Goal: Share content: Share content

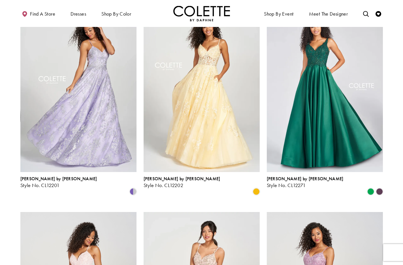
scroll to position [259, 0]
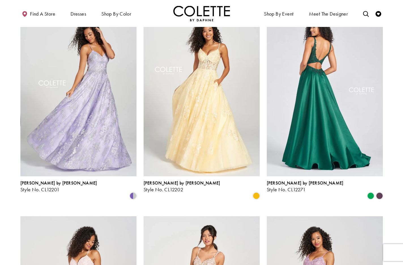
click at [325, 91] on img "Visit Colette by Daphne Style No. CL12271 Page" at bounding box center [325, 91] width 116 height 169
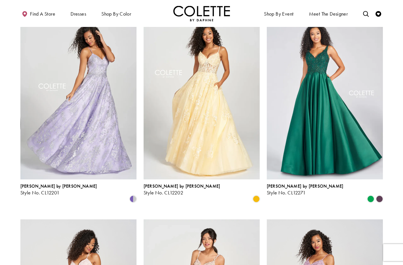
click at [207, 77] on img "Visit Colette by Daphne Style No. CL12202 Page" at bounding box center [202, 94] width 116 height 169
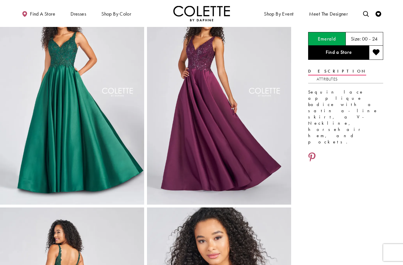
scroll to position [38, 0]
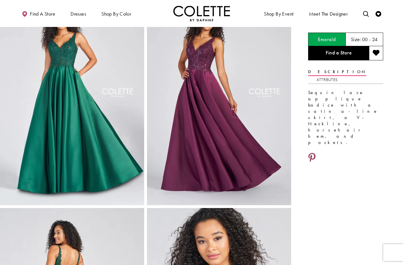
click at [310, 153] on icon "Share using Pinterest - Opens in new tab" at bounding box center [311, 158] width 7 height 10
click at [314, 153] on icon "Share using Pinterest - Opens in new tab" at bounding box center [311, 158] width 7 height 10
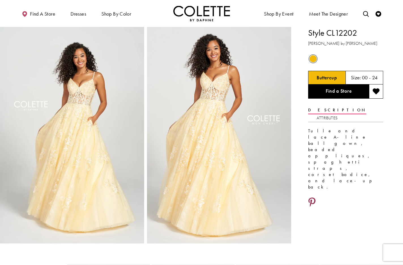
click at [313, 197] on icon "Share using Pinterest - Opens in new tab" at bounding box center [311, 202] width 7 height 10
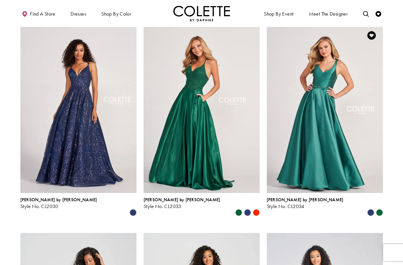
click at [326, 85] on img "Visit Colette by Daphne Style No. CL2034 Page" at bounding box center [325, 108] width 116 height 169
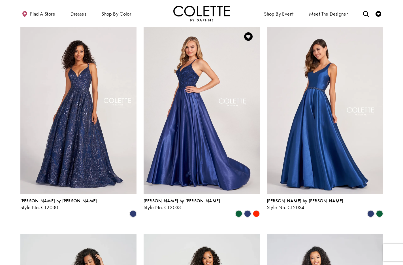
click at [200, 84] on img "Visit Colette by Daphne Style No. CL2033 Page" at bounding box center [202, 109] width 116 height 169
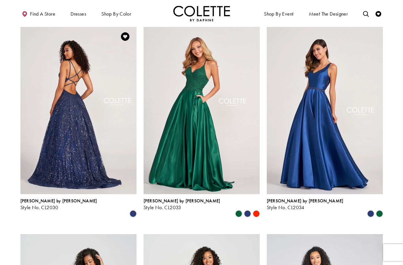
click at [82, 78] on img "Visit Colette by Daphne Style No. CL2030 Page" at bounding box center [78, 109] width 116 height 169
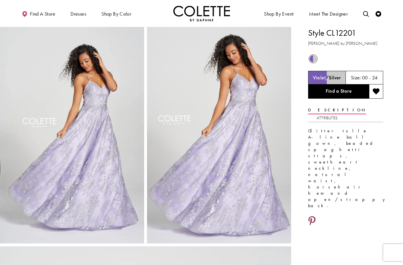
click at [312, 216] on icon "Share using Pinterest - Opens in new tab" at bounding box center [311, 221] width 7 height 10
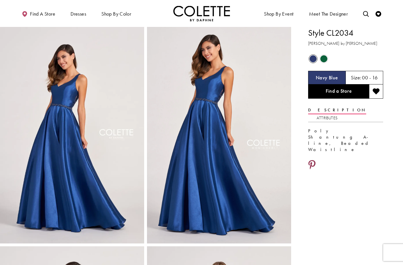
click at [312, 160] on icon "Share using Pinterest - Opens in new tab" at bounding box center [311, 165] width 7 height 10
click at [313, 160] on icon "Share using Pinterest - Opens in new tab" at bounding box center [311, 165] width 7 height 10
drag, startPoint x: 143, startPoint y: 10, endPoint x: 146, endPoint y: 5, distance: 6.4
click at [143, 10] on ul "Find a store Dresses Dresses Occasion DAF'S FAVES EVENING DRESSES LONG DRESSES" at bounding box center [108, 14] width 187 height 16
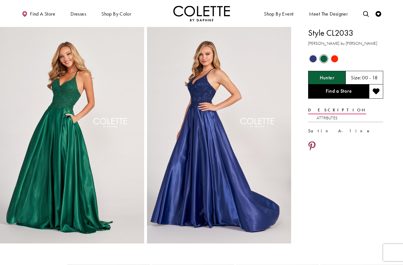
click at [316, 141] on link "Share using Pinterest - Opens in new tab" at bounding box center [312, 146] width 8 height 11
click at [310, 141] on icon "Share using Pinterest - Opens in new tab" at bounding box center [311, 146] width 7 height 10
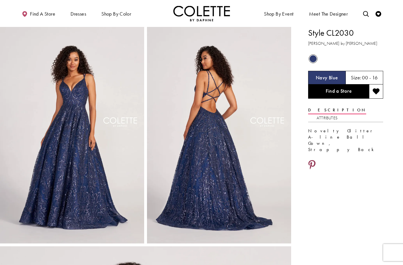
click at [313, 160] on icon "Share using Pinterest - Opens in new tab" at bounding box center [311, 165] width 7 height 10
click at [312, 160] on icon "Share using Pinterest - Opens in new tab" at bounding box center [311, 165] width 7 height 10
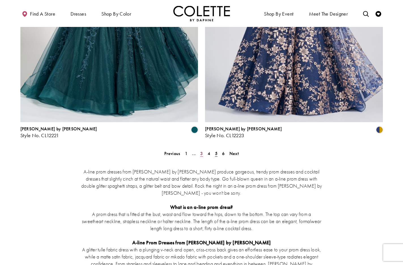
scroll to position [1029, 0]
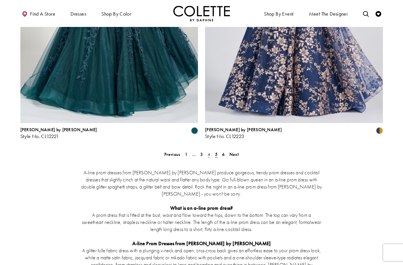
click at [209, 151] on span "4" at bounding box center [209, 154] width 3 height 6
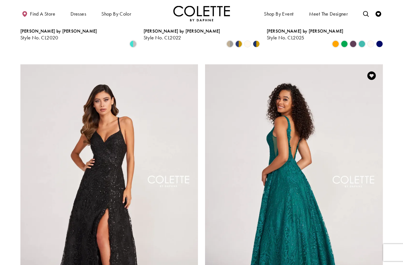
scroll to position [828, 0]
click at [284, 133] on img "Visit Colette by Daphne Style No. CL2029 Page" at bounding box center [294, 194] width 178 height 259
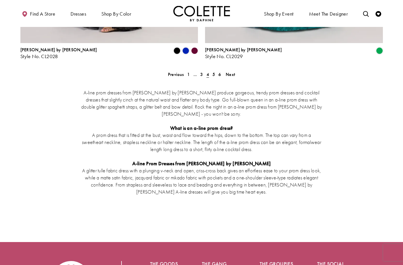
scroll to position [980, 0]
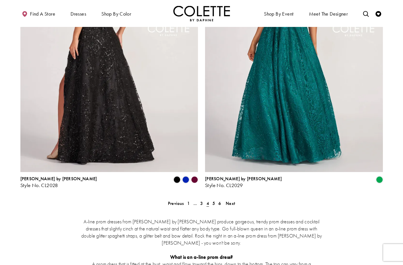
click at [137, 93] on img "Visit Colette by Daphne Style No. CL2028 Page" at bounding box center [109, 42] width 178 height 259
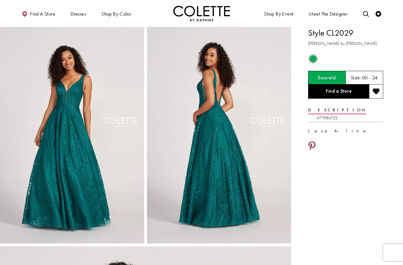
click at [313, 141] on icon "Share using Pinterest - Opens in new tab" at bounding box center [311, 146] width 7 height 10
click at [315, 141] on icon "Share using Pinterest - Opens in new tab" at bounding box center [311, 146] width 7 height 10
drag, startPoint x: 152, startPoint y: 14, endPoint x: 159, endPoint y: 0, distance: 15.5
click at [152, 14] on ul "Find a store Dresses Dresses Occasion DAF'S FAVES EVENING DRESSES LONG DRESSES" at bounding box center [108, 14] width 187 height 16
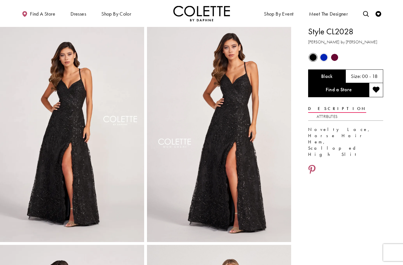
scroll to position [1, 0]
click at [338, 112] on link "Attributes" at bounding box center [327, 116] width 21 height 8
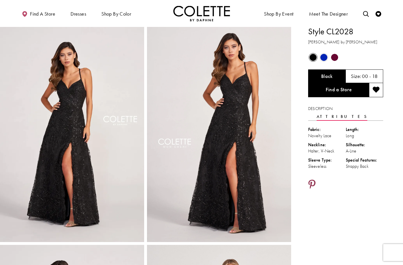
click at [312, 180] on icon "Share using Pinterest - Opens in new tab" at bounding box center [311, 185] width 7 height 10
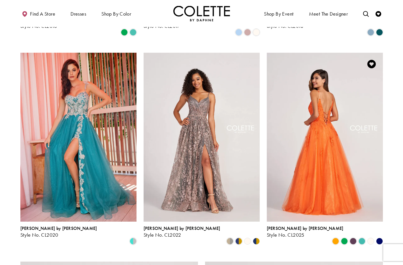
scroll to position [623, 0]
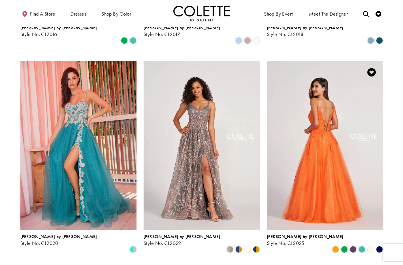
click at [323, 94] on img "Visit Colette by Daphne Style No. CL2025 Page" at bounding box center [325, 145] width 116 height 169
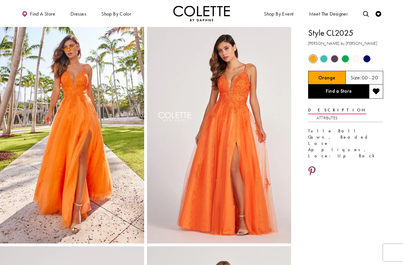
click at [312, 166] on icon "Share using Pinterest - Opens in new tab" at bounding box center [311, 171] width 7 height 10
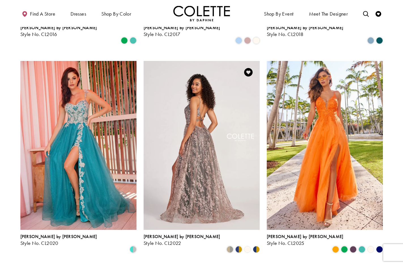
click at [211, 92] on img "Visit Colette by Daphne Style No. CL2022 Page" at bounding box center [202, 145] width 116 height 169
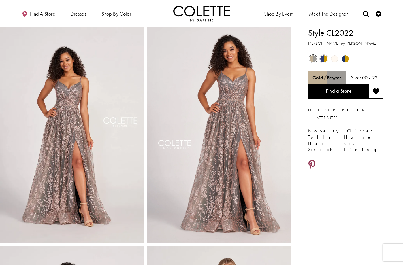
click at [313, 160] on icon "Share using Pinterest - Opens in new tab" at bounding box center [311, 165] width 7 height 10
click at [312, 160] on icon "Share using Pinterest - Opens in new tab" at bounding box center [311, 165] width 7 height 10
drag, startPoint x: 152, startPoint y: 12, endPoint x: 156, endPoint y: 0, distance: 12.4
click at [152, 11] on ul "Find a store Dresses Dresses Occasion DAF'S FAVES EVENING DRESSES LONG DRESSES" at bounding box center [108, 14] width 187 height 16
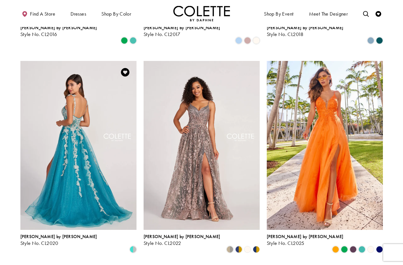
click at [79, 86] on img "Visit Colette by Daphne Style No. CL2020 Page" at bounding box center [78, 145] width 116 height 169
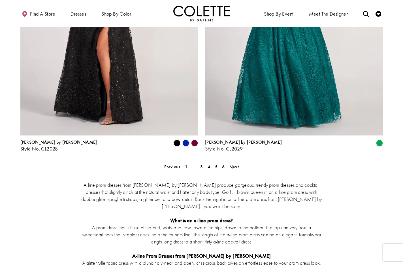
scroll to position [1048, 0]
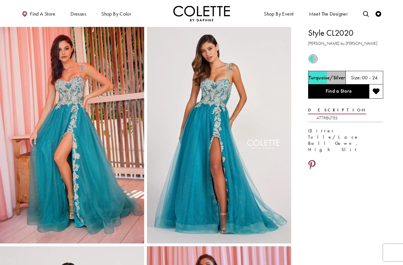
click at [314, 160] on icon "Share using Pinterest - Opens in new tab" at bounding box center [311, 165] width 7 height 10
click at [338, 114] on link "Attributes" at bounding box center [327, 118] width 21 height 8
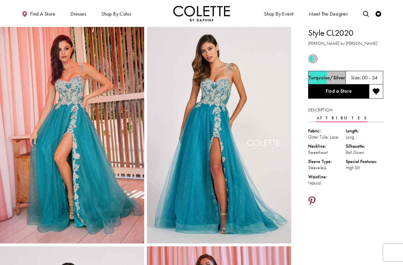
click at [313, 196] on icon "Share using Pinterest - Opens in new tab" at bounding box center [311, 201] width 7 height 10
click at [150, 10] on ul "Find a store Dresses Dresses Occasion DAF'S FAVES EVENING DRESSES LONG DRESSES" at bounding box center [108, 14] width 187 height 16
